Goal: Find specific page/section: Find specific page/section

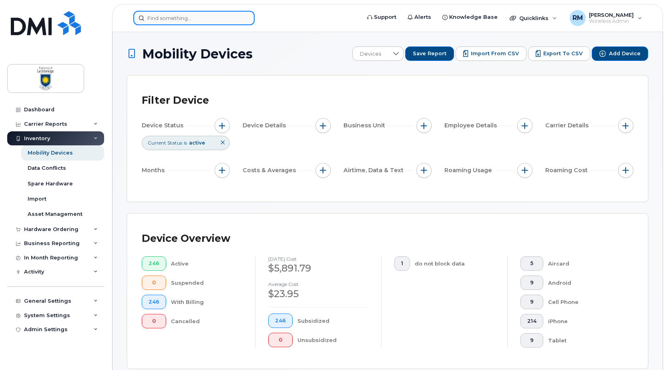
click at [149, 18] on input at bounding box center [193, 18] width 121 height 14
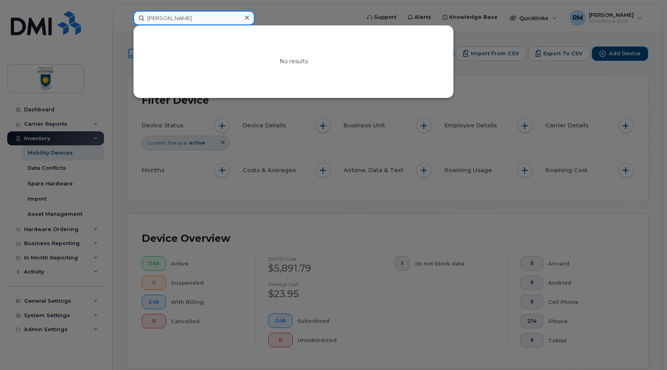
type input "harper"
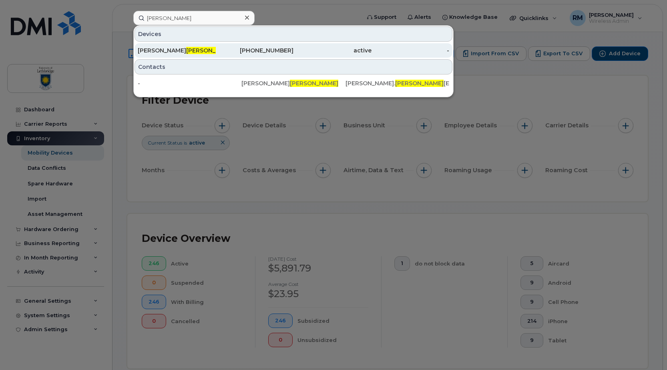
click at [186, 50] on span "Harper" at bounding box center [210, 50] width 48 height 7
click at [186, 51] on span "Harper" at bounding box center [210, 50] width 48 height 7
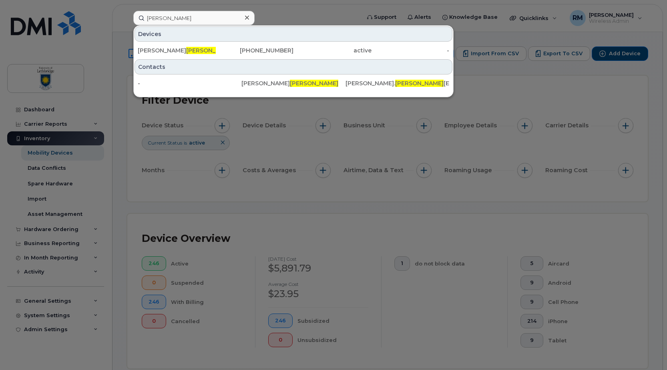
click at [530, 206] on div at bounding box center [333, 185] width 667 height 370
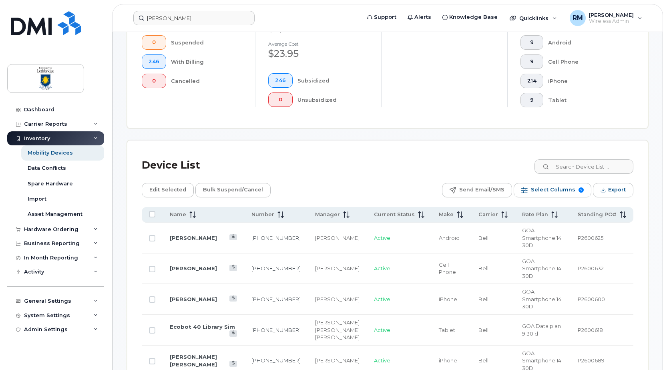
scroll to position [120, 0]
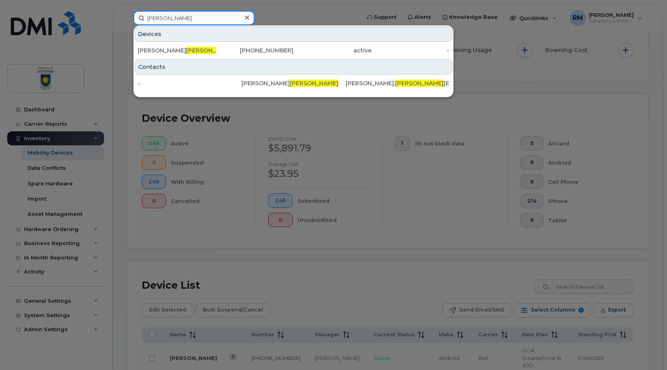
click at [171, 20] on input "harper" at bounding box center [193, 18] width 121 height 14
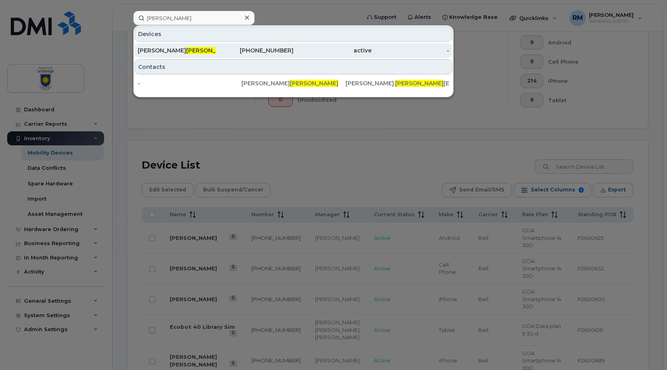
click at [186, 50] on span "Harper" at bounding box center [210, 50] width 48 height 7
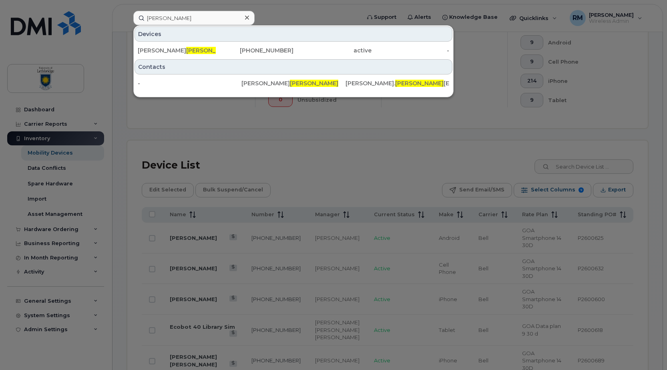
click at [207, 28] on div "Devices" at bounding box center [293, 33] width 318 height 15
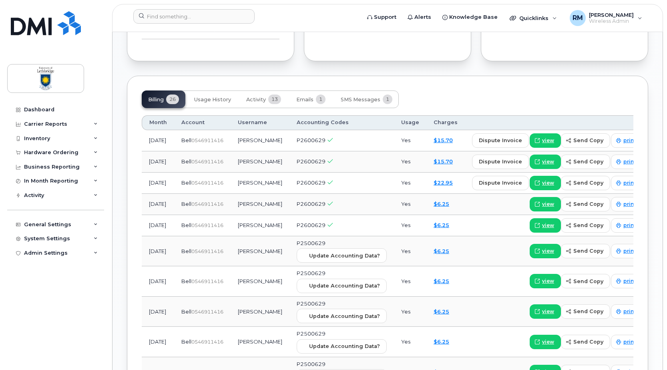
scroll to position [560, 0]
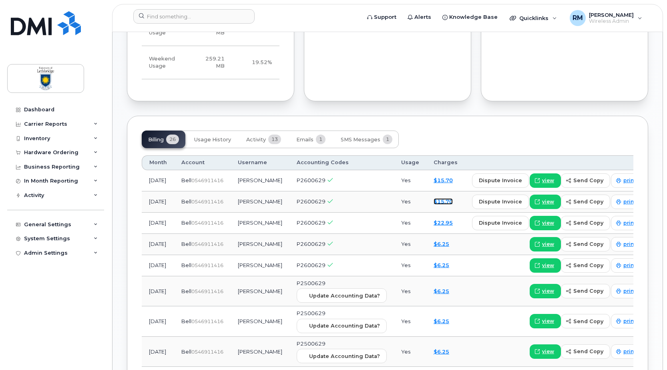
click at [433, 200] on link "$15.70" at bounding box center [442, 201] width 19 height 6
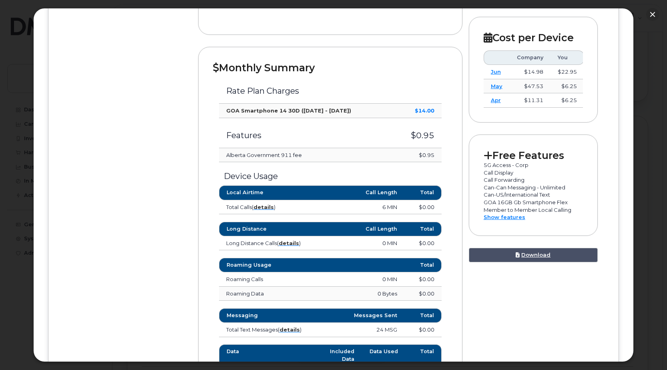
scroll to position [235, 0]
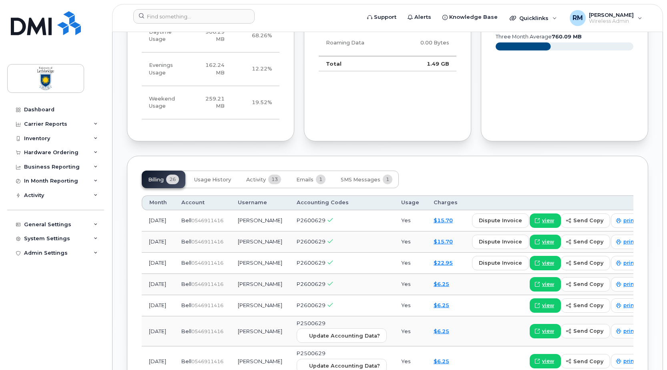
scroll to position [560, 0]
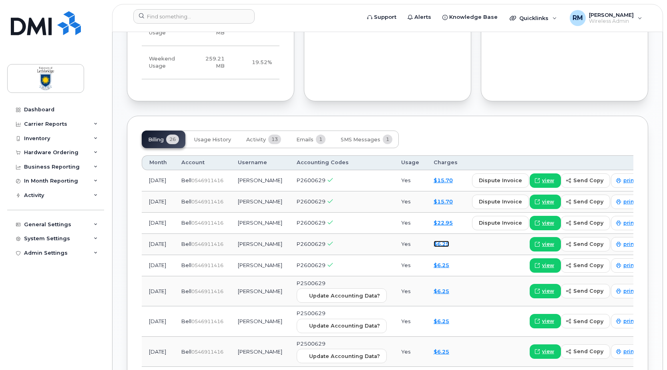
drag, startPoint x: 434, startPoint y: 244, endPoint x: 462, endPoint y: 248, distance: 27.6
click at [434, 244] on link "$6.25" at bounding box center [441, 243] width 16 height 6
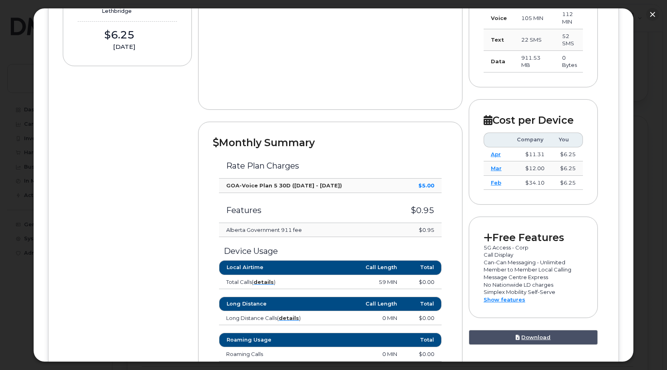
scroll to position [400, 0]
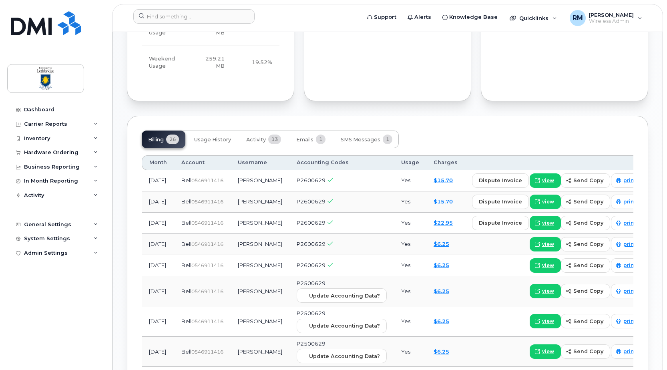
scroll to position [600, 0]
